Goal: Information Seeking & Learning: Learn about a topic

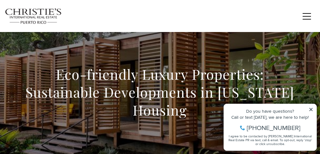
click at [309, 108] on icon at bounding box center [310, 109] width 3 height 3
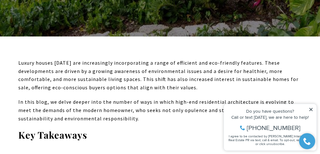
scroll to position [225, 0]
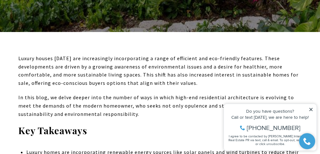
click at [311, 110] on icon at bounding box center [310, 109] width 3 height 3
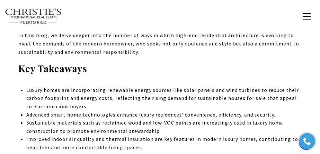
scroll to position [0, 0]
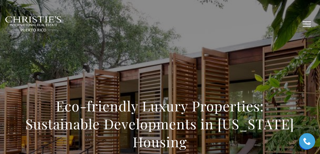
click at [306, 23] on button "button" at bounding box center [306, 24] width 17 height 19
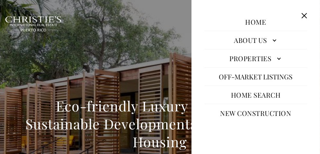
click at [274, 56] on link "Properties" at bounding box center [255, 58] width 103 height 15
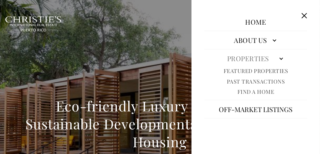
click at [273, 72] on link "Featured Properties" at bounding box center [255, 70] width 65 height 7
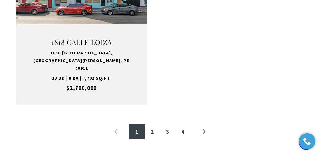
scroll to position [1156, 0]
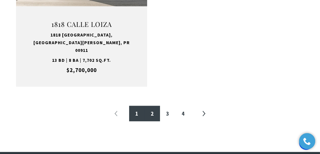
click at [156, 106] on link "2" at bounding box center [152, 113] width 15 height 15
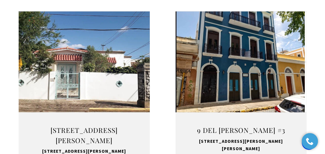
scroll to position [867, 0]
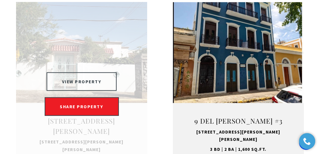
click at [96, 73] on button "VIEW PROPERTY" at bounding box center [82, 82] width 70 height 19
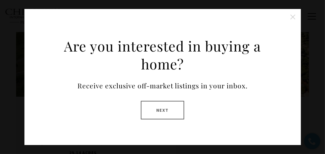
scroll to position [239, 0]
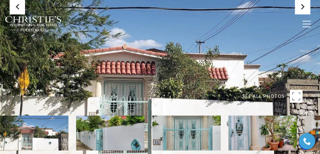
click at [294, 96] on rect at bounding box center [296, 96] width 13 height 13
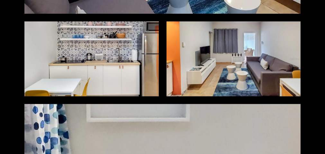
scroll to position [2788, 0]
